Goal: Task Accomplishment & Management: Use online tool/utility

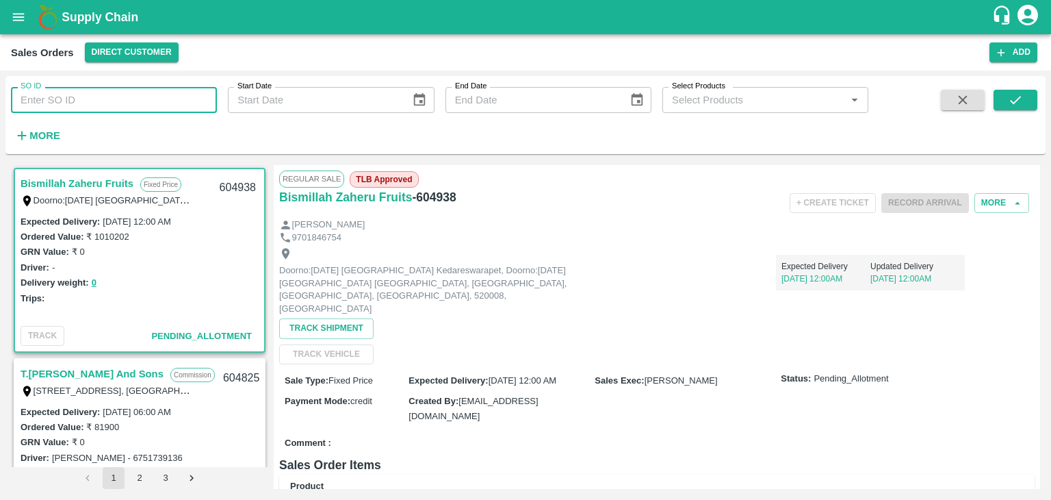
click at [71, 100] on input "SO ID" at bounding box center [114, 100] width 206 height 26
click at [1027, 18] on icon "account of current user" at bounding box center [1028, 15] width 25 height 25
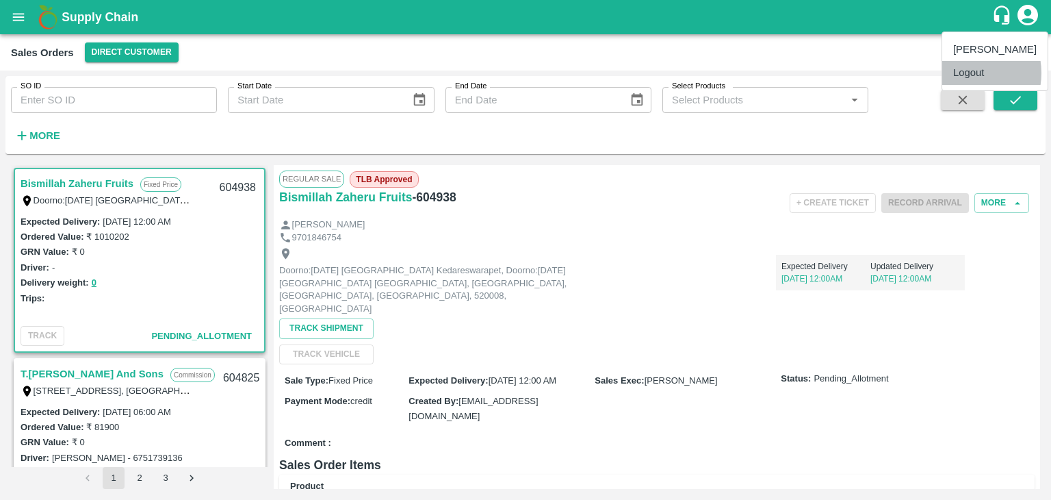
click at [967, 73] on li "Logout" at bounding box center [994, 72] width 105 height 23
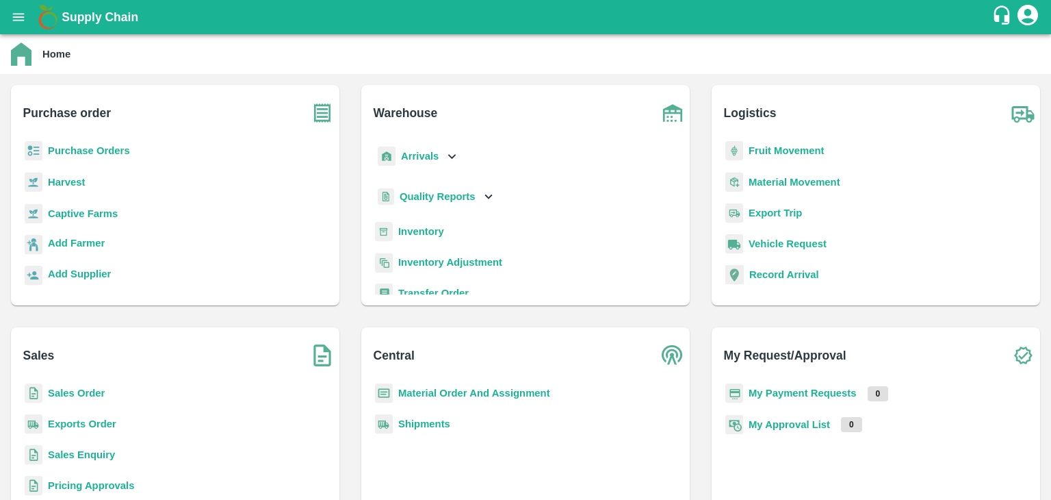
click at [83, 396] on b "Sales Order" at bounding box center [76, 392] width 57 height 11
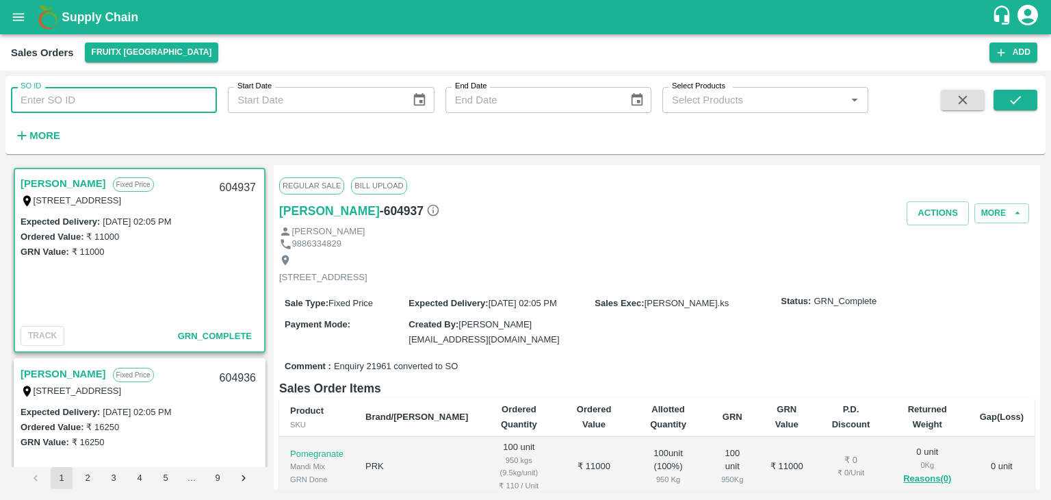
click at [41, 99] on input "SO ID" at bounding box center [114, 100] width 206 height 26
paste input "604364"
type input "604364"
click at [1021, 102] on icon "submit" at bounding box center [1015, 99] width 15 height 15
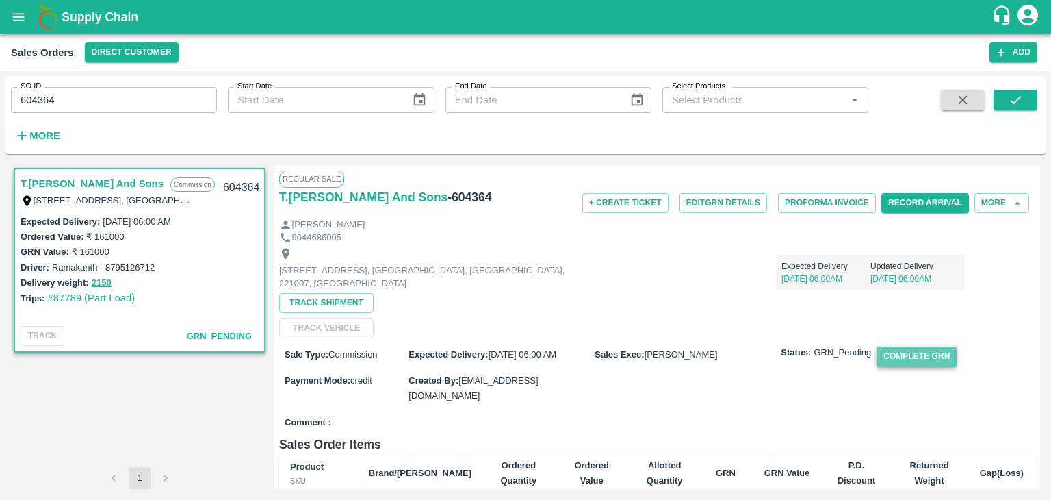
click at [910, 359] on button "Complete GRN" at bounding box center [917, 356] width 80 height 20
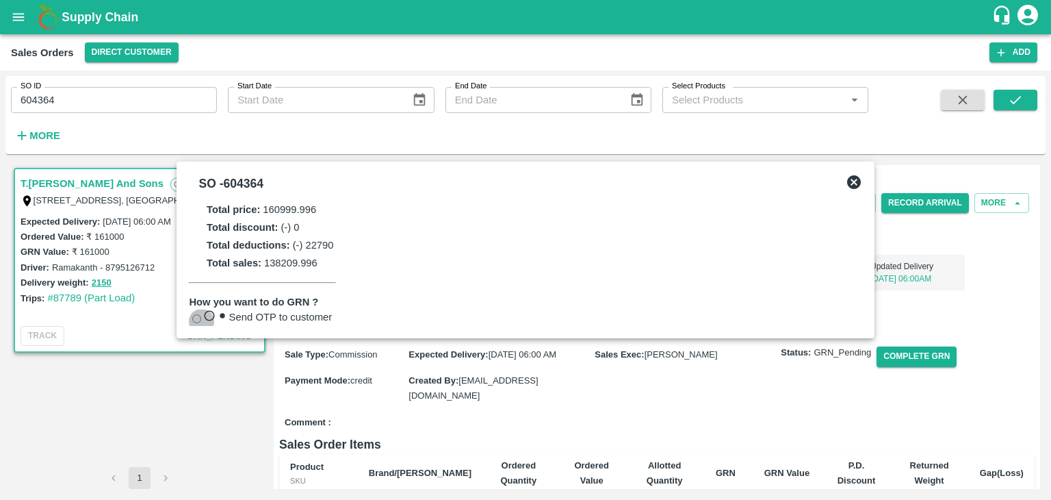
click at [201, 314] on input "Send OTP to customer" at bounding box center [196, 318] width 9 height 9
radio input "true"
click at [359, 309] on button "Send OTP" at bounding box center [360, 317] width 56 height 20
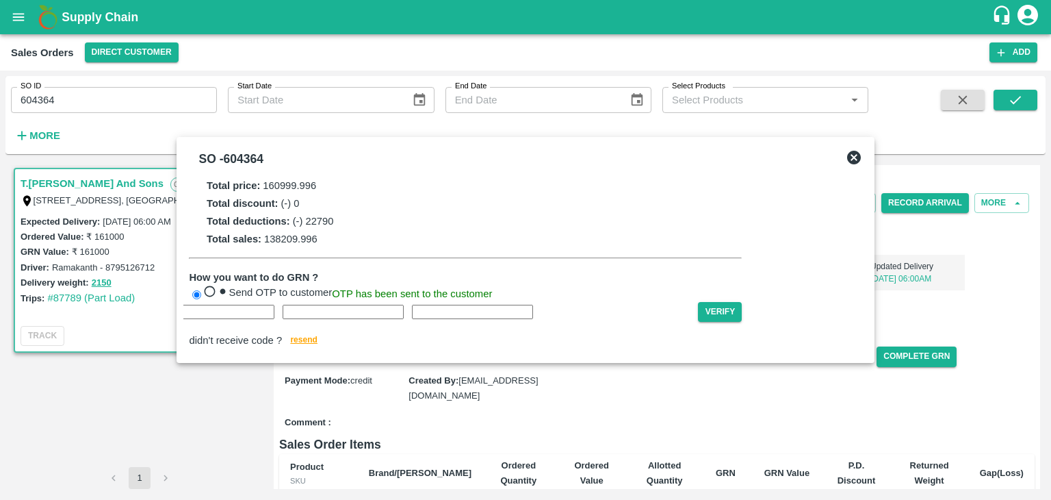
click at [145, 319] on input "text" at bounding box center [84, 312] width 121 height 14
type input "G"
type input "S"
type input "O"
type input "X"
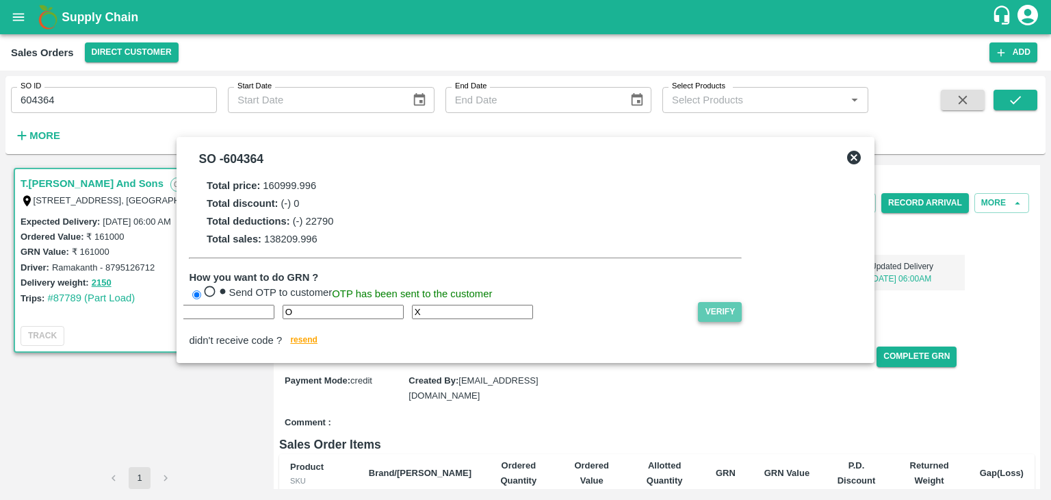
click at [698, 322] on button "Verify" at bounding box center [720, 312] width 44 height 20
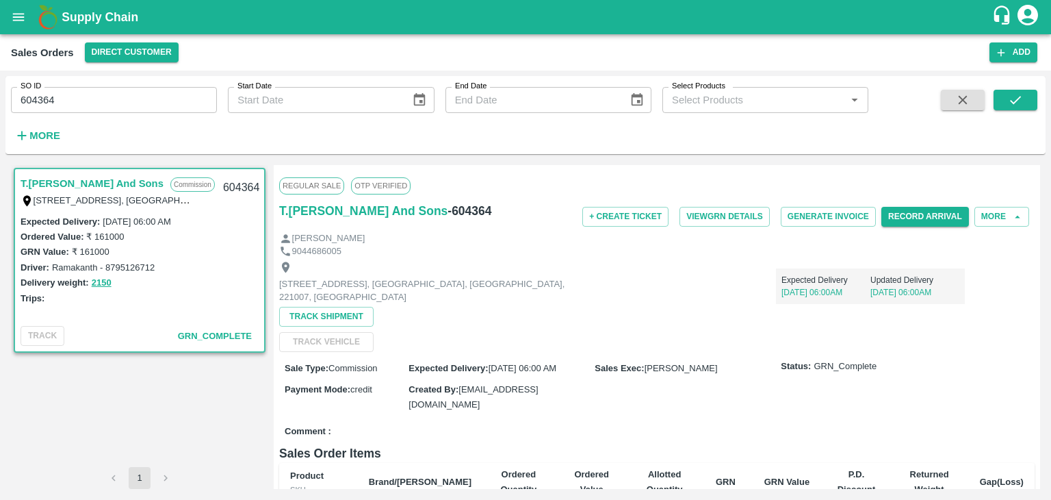
click at [124, 237] on div "Ordered Value: ₹ 161000" at bounding box center [140, 236] width 238 height 15
click at [122, 236] on label "₹ 161000" at bounding box center [105, 236] width 38 height 10
drag, startPoint x: 122, startPoint y: 236, endPoint x: 85, endPoint y: 236, distance: 37.0
click at [85, 236] on div "Ordered Value: ₹ 161000" at bounding box center [140, 236] width 238 height 15
copy label "₹ 161000"
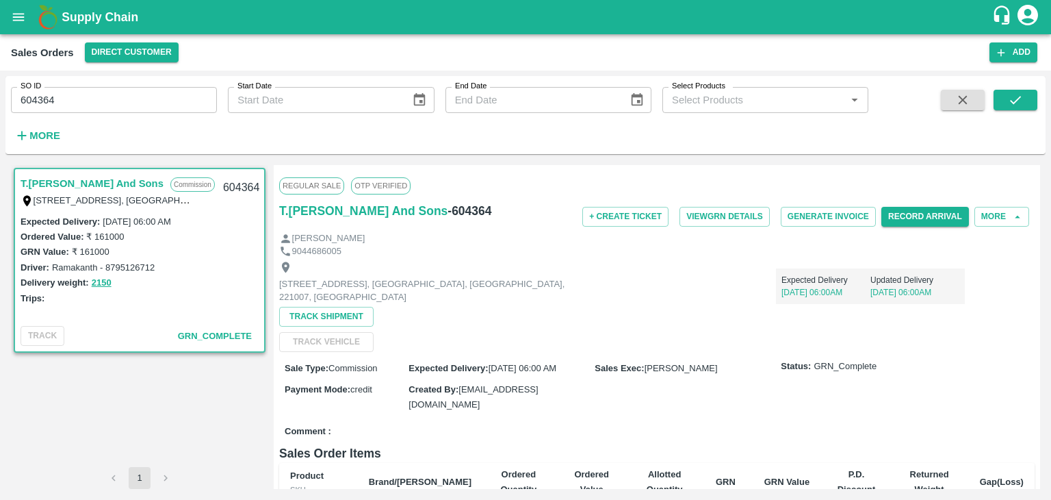
click at [598, 346] on div "[STREET_ADDRESS] [GEOGRAPHIC_DATA], [GEOGRAPHIC_DATA], [GEOGRAPHIC_DATA], 22100…" at bounding box center [657, 304] width 756 height 94
